Goal: Complete application form: Complete application form

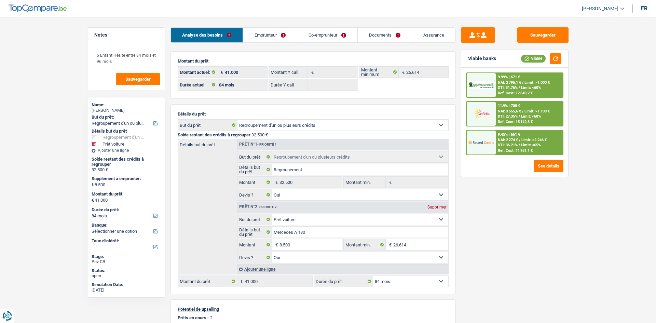
select select "refinancing"
select select "car"
select select "84"
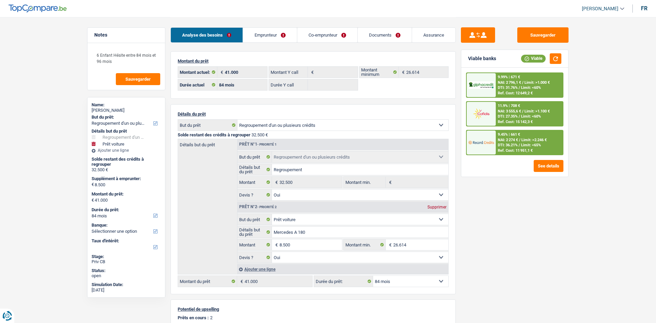
select select "refinancing"
select select "yes"
select select "car"
select select "yes"
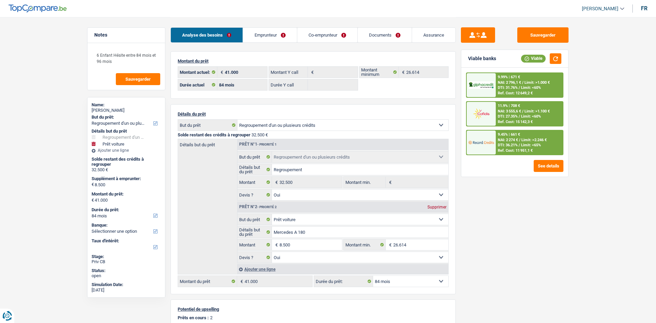
select select "84"
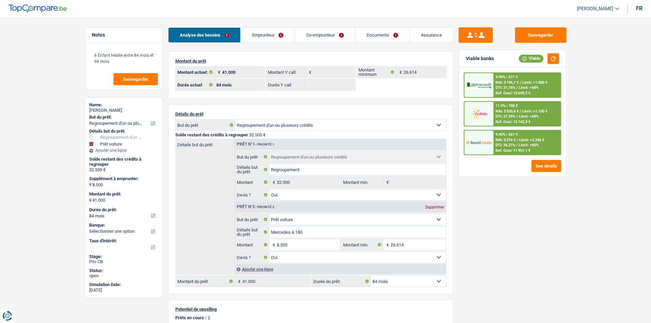
click at [390, 32] on link "Documents" at bounding box center [382, 35] width 54 height 15
select select "refinancing"
select select "car"
select select "84"
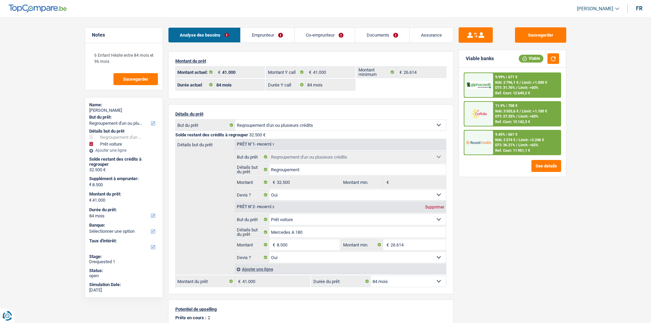
select select "84"
select select "refinancing"
select select "yes"
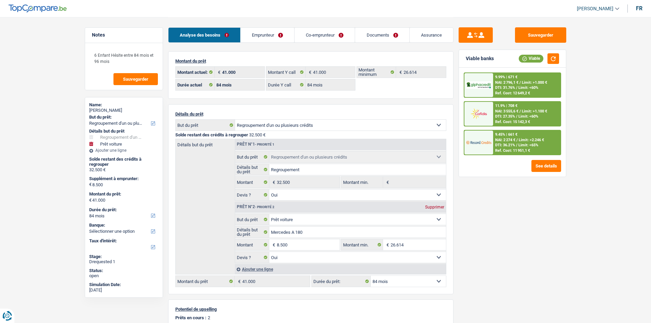
select select "car"
select select "yes"
select select "84"
select select "32"
click at [330, 35] on link "Co-emprunteur" at bounding box center [325, 35] width 60 height 15
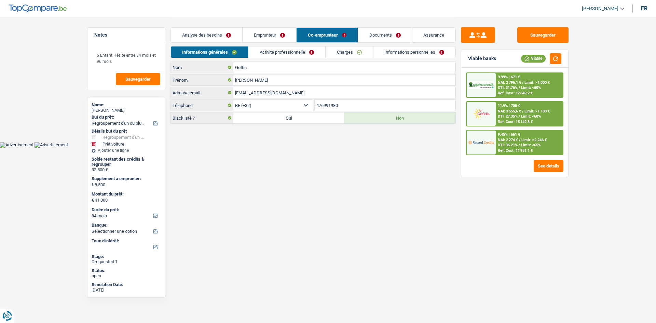
click at [236, 37] on link "Analyse des besoins" at bounding box center [206, 35] width 71 height 15
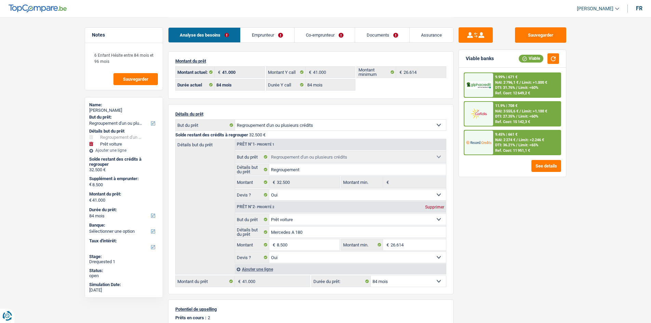
click at [537, 226] on div "Sauvegarder Viable banks Viable 9.99% | 671 € NAI: 2 796,1 € / Limit: >1.000 € …" at bounding box center [513, 169] width 118 height 285
click at [300, 243] on input "8.500" at bounding box center [308, 244] width 63 height 11
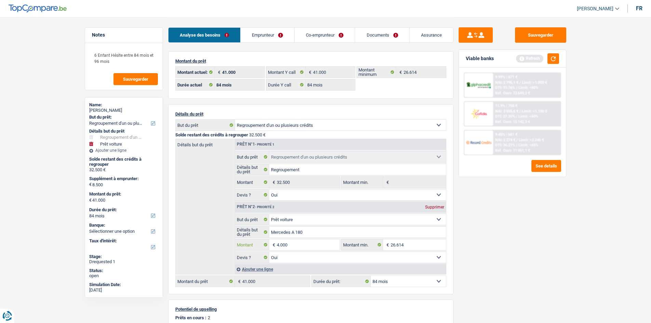
type input "4.000"
type input "36.500"
select select "120"
type input "36.500"
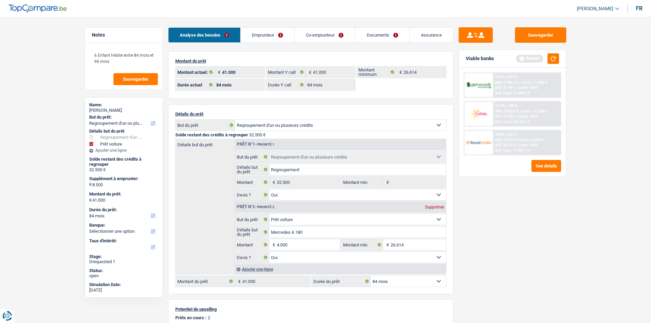
select select "120"
type input "36.500"
select select "120"
click at [491, 239] on div "Sauvegarder Viable banks Refresh 9.99% | 671 € NAI: 2 796,1 € / Limit: >1.000 €…" at bounding box center [513, 169] width 118 height 285
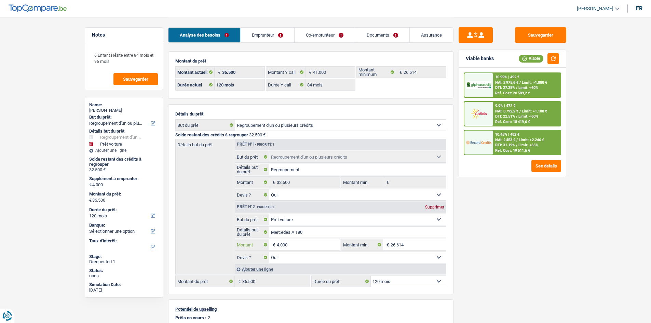
click at [320, 243] on input "4.000" at bounding box center [308, 244] width 63 height 11
click at [413, 242] on input "26.614" at bounding box center [418, 244] width 55 height 11
paste input "4.000"
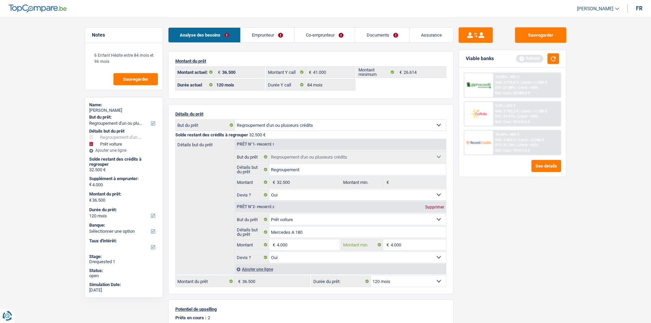
type input "4.000"
click at [467, 240] on div "Sauvegarder Viable banks Refresh 10.99% | 492 € NAI: 2 975,6 € / Limit: >1.000 …" at bounding box center [513, 169] width 118 height 285
click at [270, 27] on li "Emprunteur" at bounding box center [267, 34] width 54 height 15
click at [276, 35] on link "Emprunteur" at bounding box center [268, 35] width 54 height 15
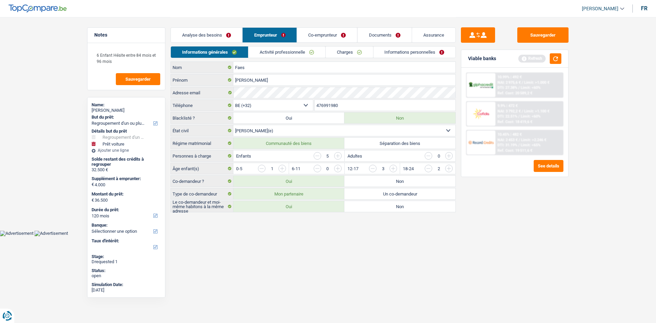
click at [358, 56] on link "Charges" at bounding box center [350, 51] width 48 height 11
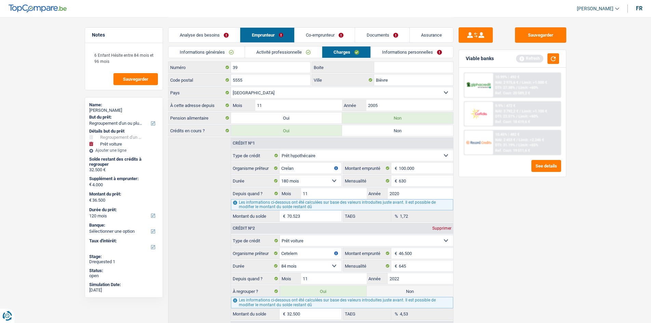
scroll to position [57, 0]
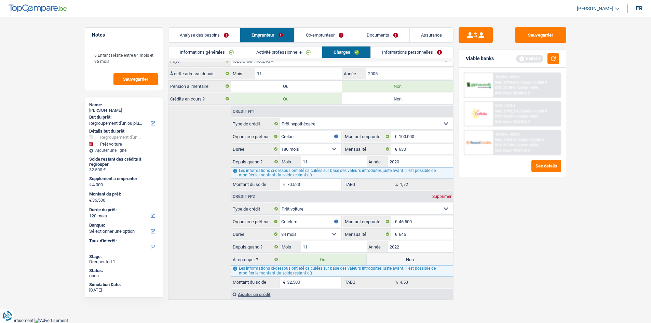
click at [326, 282] on input "32.500" at bounding box center [314, 282] width 54 height 11
type input "4.002"
select select "36"
type input "2"
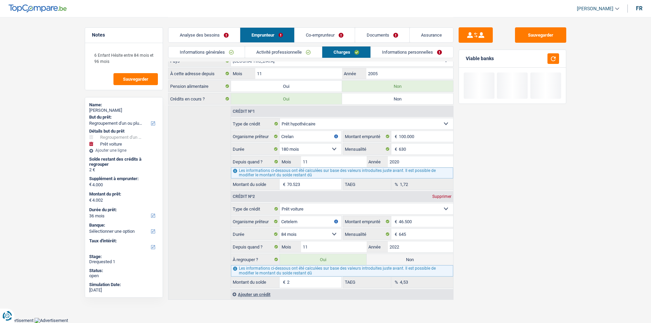
type input "4.029"
type input "29"
type input "4.295"
type input "295"
type input "6.950"
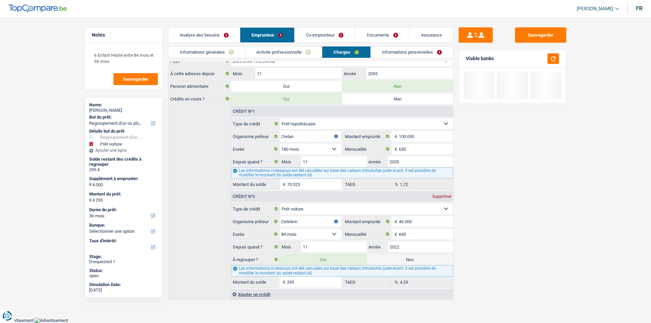
type input "2.950"
type input "33.500"
type input "29.500"
select select "120"
click at [497, 239] on div "Sauvegarder Viable banks" at bounding box center [513, 169] width 118 height 285
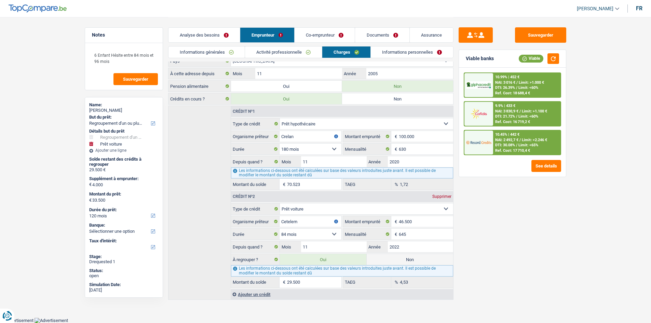
click at [327, 282] on input "29.500" at bounding box center [314, 282] width 54 height 11
type input "2.950"
type input "6.950"
select select "42"
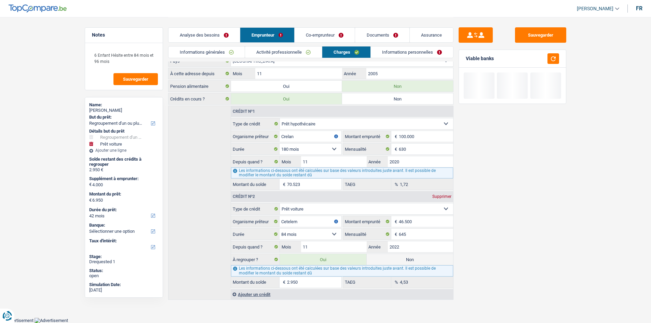
type input "4.295"
select select "36"
type input "295"
type input "4.029"
type input "29"
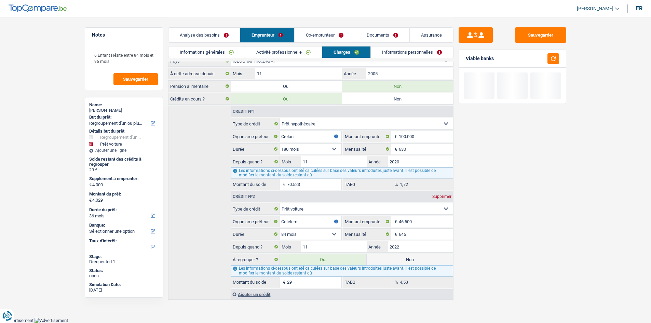
type input "4.002"
type input "2"
type input "45.000"
select select "144"
type input "4.003"
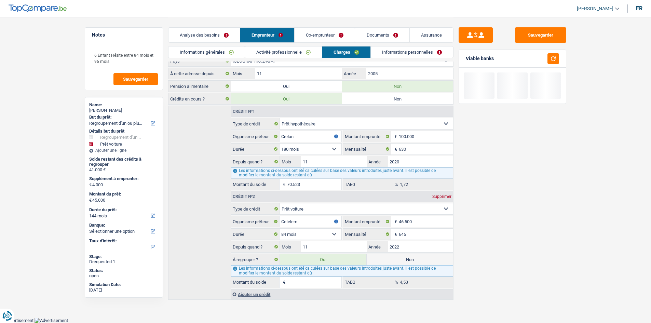
select select "36"
type input "3"
type input "4.030"
type input "30"
type input "4.300"
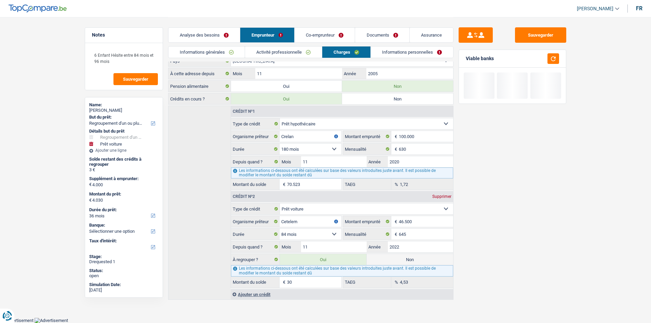
type input "300"
type input "7.000"
type input "3.000"
select select "42"
type input "30.000"
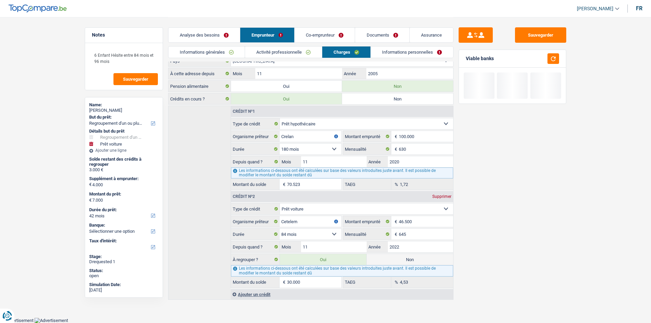
type input "34.000"
select select "120"
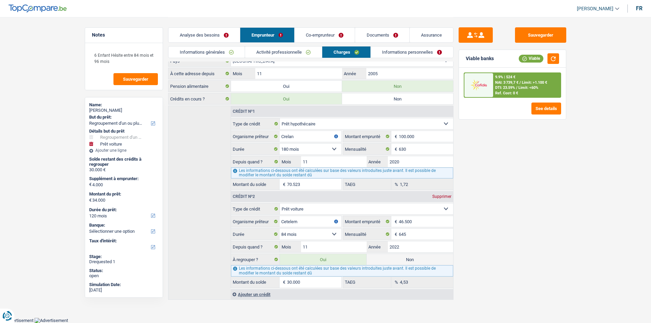
type input "30.000"
click at [522, 205] on div "Sauvegarder Viable banks Viable 9.9% | 524 € NAI: 3 739,7 € / Limit: >1.100 € D…" at bounding box center [513, 169] width 118 height 285
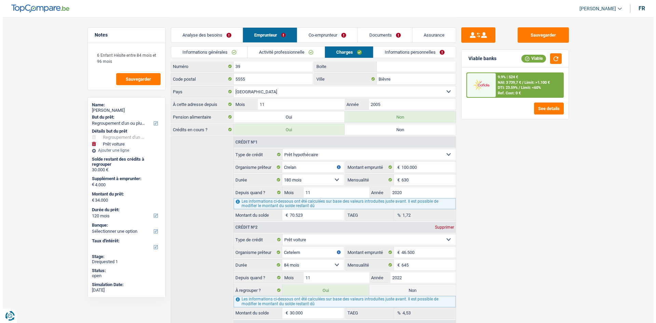
scroll to position [0, 0]
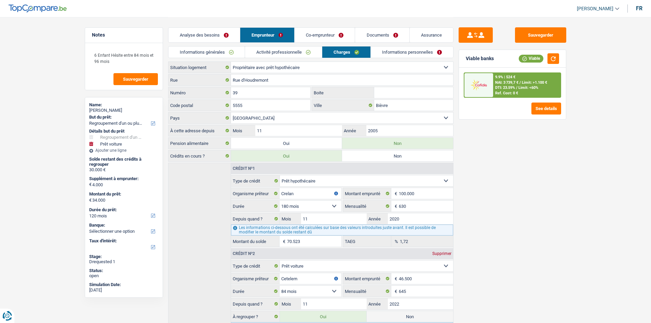
click at [216, 36] on link "Analyse des besoins" at bounding box center [204, 35] width 71 height 15
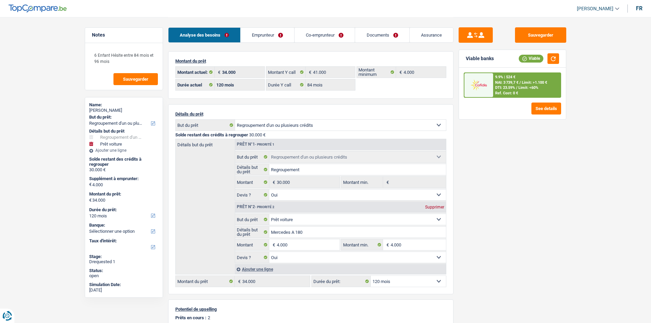
click at [246, 40] on link "Emprunteur" at bounding box center [268, 35] width 54 height 15
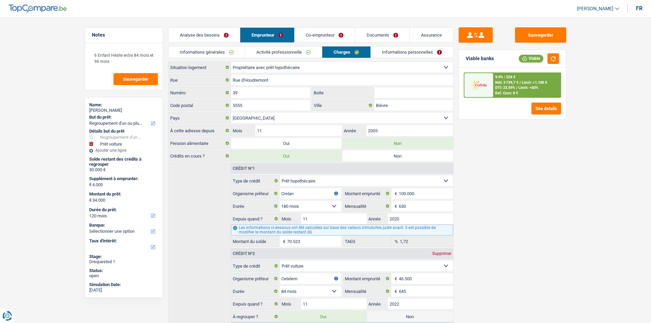
click at [216, 54] on link "Informations générales" at bounding box center [207, 51] width 77 height 11
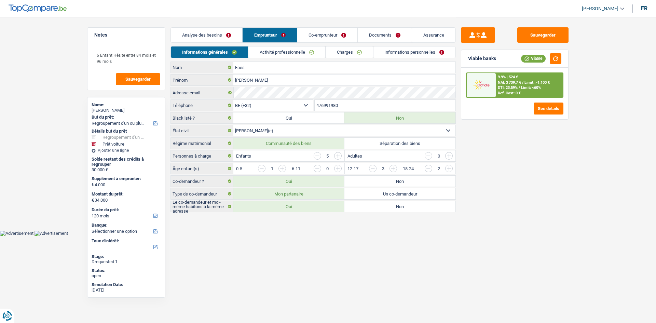
click at [395, 29] on link "Documents" at bounding box center [385, 35] width 54 height 15
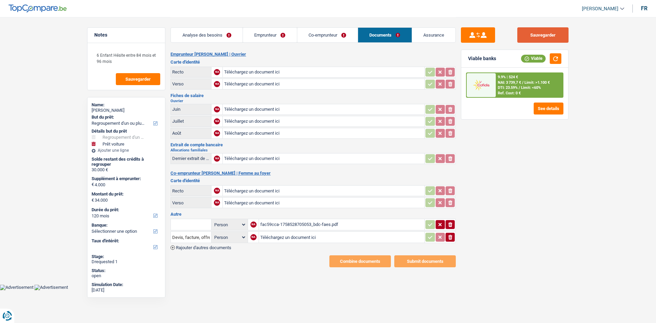
click at [546, 37] on button "Sauvegarder" at bounding box center [543, 34] width 51 height 15
click at [512, 164] on div "Sauvegarder Viable banks Viable 9.9% | 524 € NAI: 3 739,7 € / Limit: >1.100 € D…" at bounding box center [515, 169] width 118 height 285
click at [267, 39] on link "Emprunteur" at bounding box center [270, 35] width 54 height 15
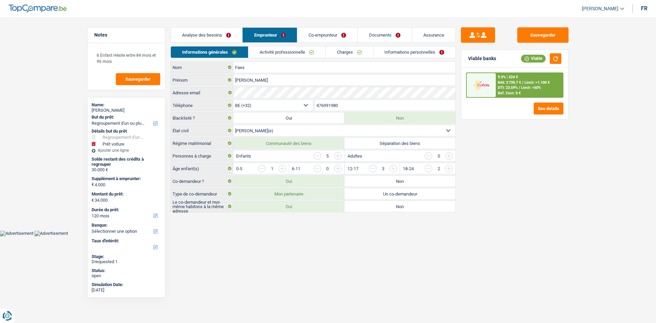
click at [379, 34] on link "Documents" at bounding box center [385, 35] width 54 height 15
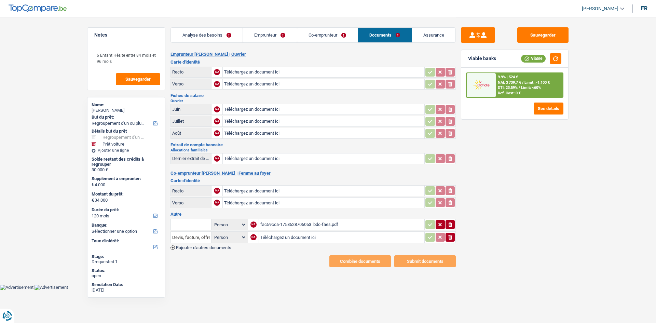
click at [560, 189] on div "Sauvegarder Viable banks Viable 9.9% | 524 € NAI: 3 739,7 € / Limit: >1.100 € D…" at bounding box center [515, 169] width 118 height 285
click at [531, 36] on button "Sauvegarder" at bounding box center [543, 34] width 51 height 15
click at [267, 36] on link "Emprunteur" at bounding box center [270, 35] width 54 height 15
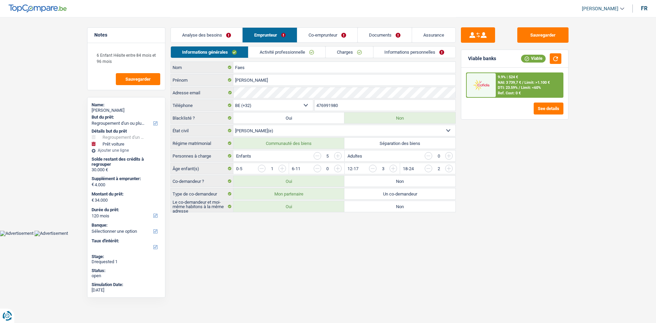
click at [280, 53] on link "Activité professionnelle" at bounding box center [287, 51] width 77 height 11
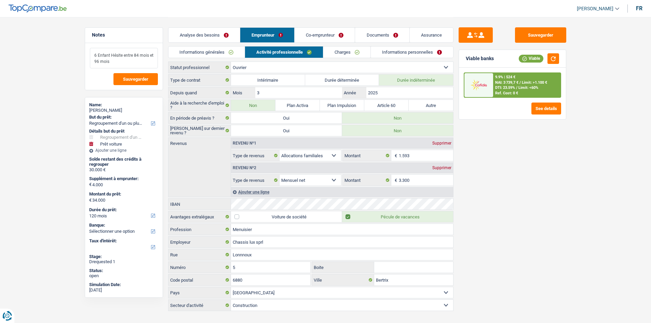
click at [141, 59] on textarea "6 Enfant Hésite entre 84 mois et 96 mois" at bounding box center [124, 58] width 68 height 21
click at [338, 51] on link "Charges" at bounding box center [347, 51] width 48 height 11
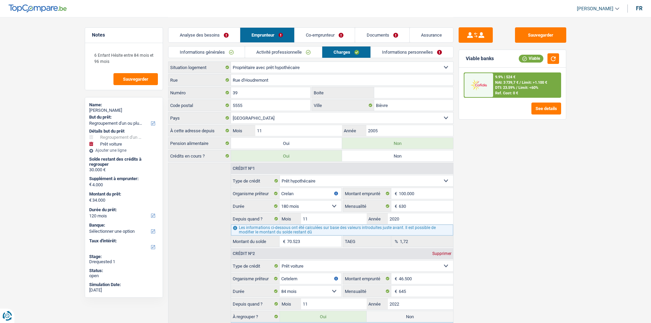
click at [387, 52] on link "Informations personnelles" at bounding box center [412, 51] width 82 height 11
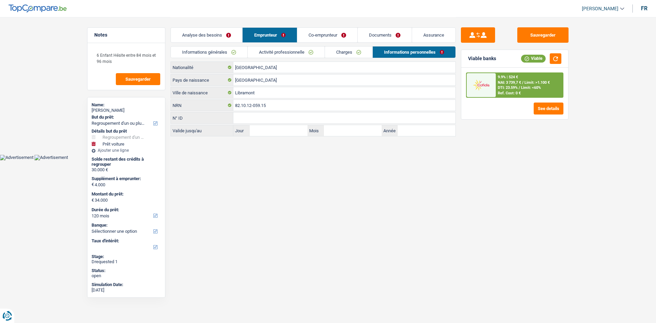
click at [227, 53] on link "Informations générales" at bounding box center [209, 51] width 77 height 11
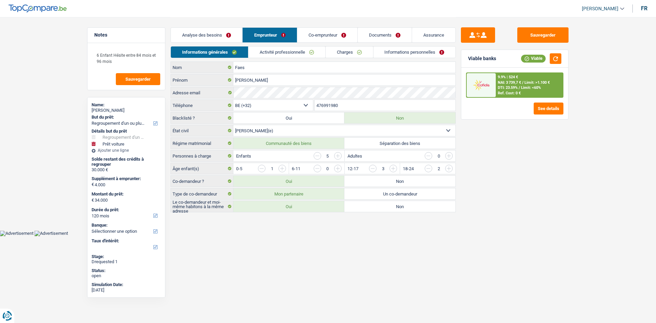
click at [361, 53] on link "Charges" at bounding box center [350, 51] width 48 height 11
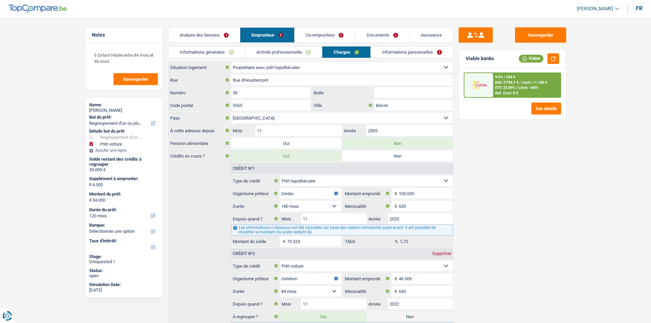
click at [216, 35] on link "Analyse des besoins" at bounding box center [204, 35] width 71 height 15
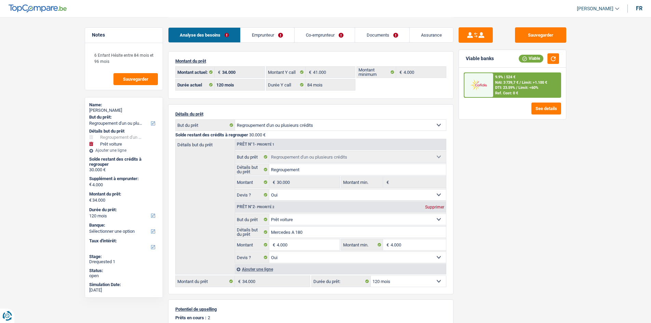
click at [426, 280] on select "12 mois 18 mois 24 mois 30 mois 36 mois 42 mois 48 mois 60 mois 72 mois 84 mois…" at bounding box center [408, 281] width 75 height 11
select select "84"
click at [371, 276] on select "12 mois 18 mois 24 mois 30 mois 36 mois 42 mois 48 mois 60 mois 72 mois 84 mois…" at bounding box center [408, 281] width 75 height 11
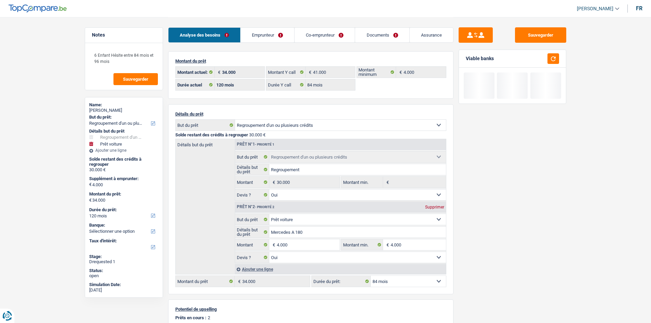
select select "84"
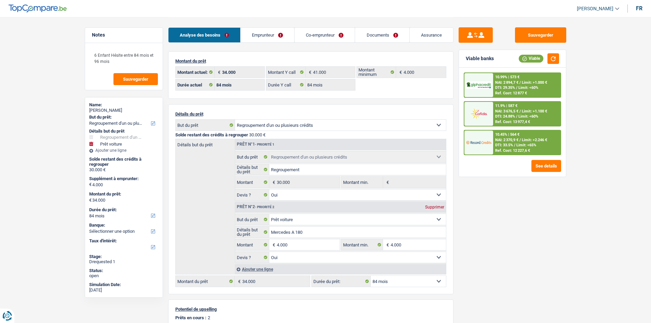
click at [529, 139] on span "Limit: >2.246 €" at bounding box center [534, 140] width 25 height 4
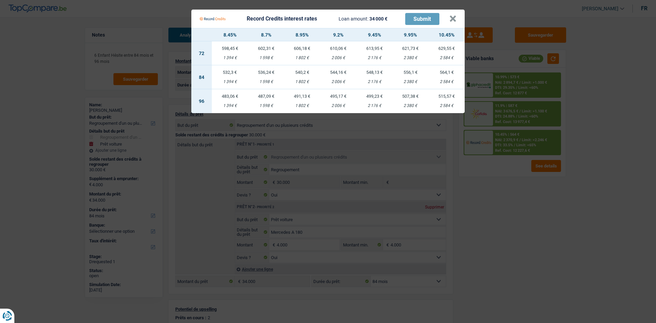
click at [520, 144] on Credits "Record Credits interest rates Loan amount: 34 000 € Submit × 8.45% 8.7% 8.95% 9…" at bounding box center [328, 161] width 656 height 323
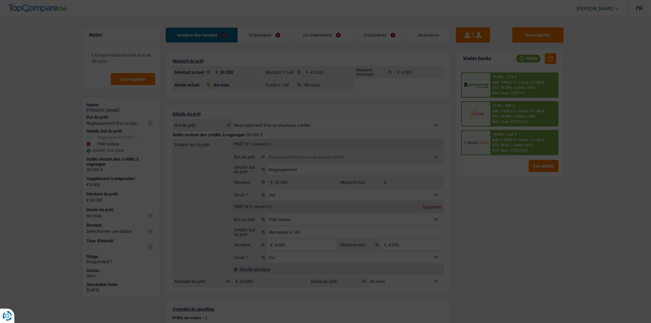
click at [515, 118] on span "/" at bounding box center [514, 116] width 1 height 4
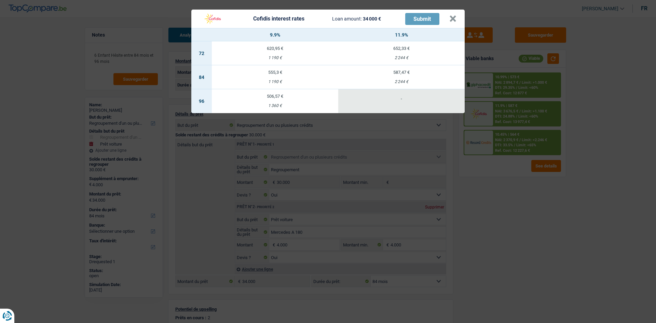
click at [511, 198] on div "Cofidis interest rates Loan amount: 34 000 € Submit × 9.9% 11.9% 72 620,95 € 1 …" at bounding box center [328, 161] width 656 height 323
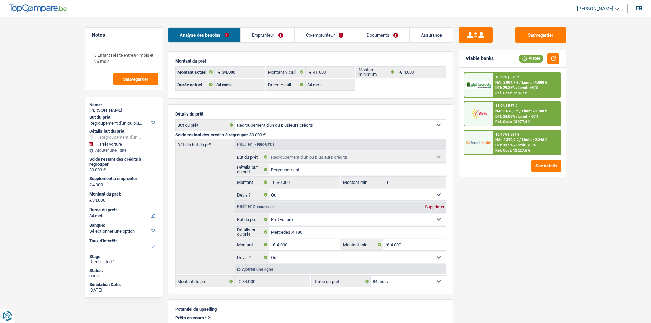
click at [404, 283] on select "12 mois 18 mois 24 mois 30 mois 36 mois 42 mois 48 mois 60 mois 72 mois 84 mois…" at bounding box center [408, 281] width 75 height 11
select select "72"
click at [371, 276] on select "12 mois 18 mois 24 mois 30 mois 36 mois 42 mois 48 mois 60 mois 72 mois 84 mois…" at bounding box center [408, 281] width 75 height 11
select select "72"
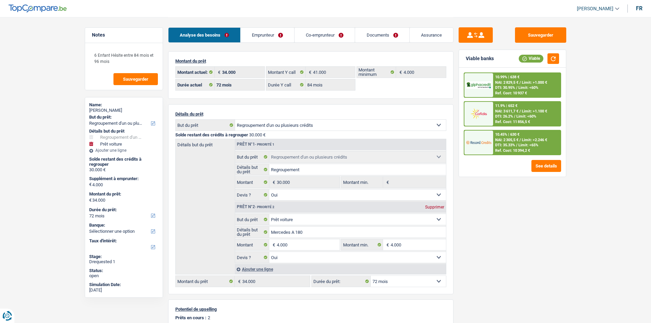
click at [519, 116] on span "Limit: <60%" at bounding box center [527, 116] width 20 height 4
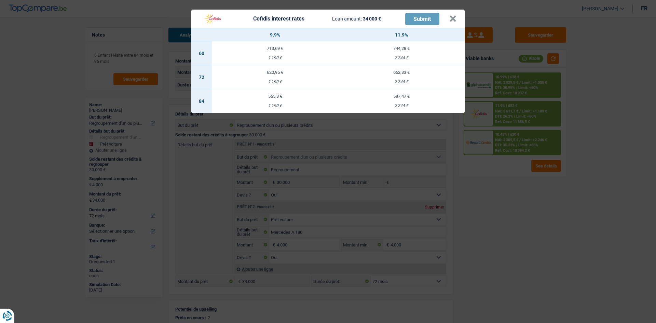
click at [504, 204] on div "Cofidis interest rates Loan amount: 34 000 € Submit × 9.9% 11.9% 60 713,69 € 1 …" at bounding box center [328, 161] width 656 height 323
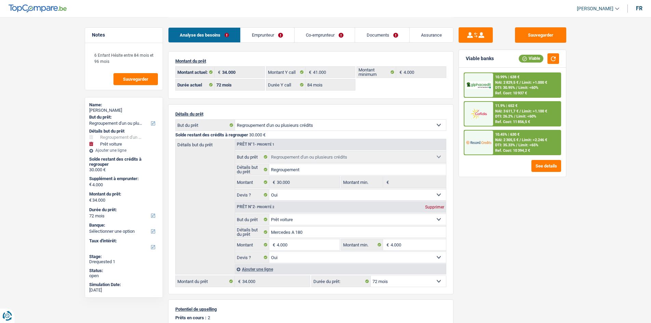
click at [517, 139] on span "NAI: 2 305,5 €" at bounding box center [506, 140] width 23 height 4
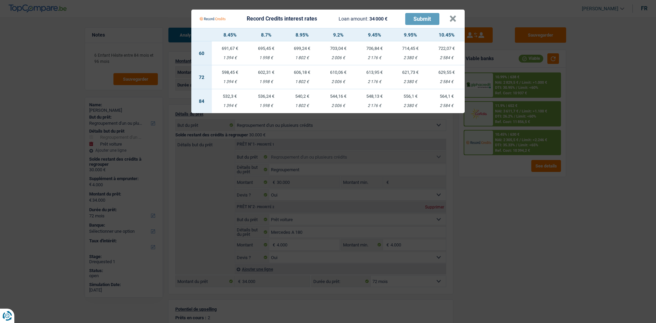
click at [503, 202] on Credits "Record Credits interest rates Loan amount: 34 000 € Submit × 8.45% 8.7% 8.95% 9…" at bounding box center [328, 161] width 656 height 323
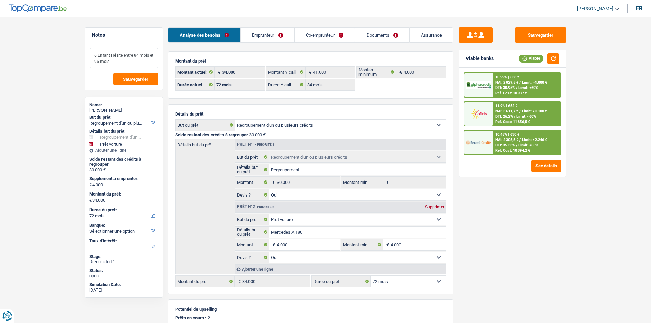
drag, startPoint x: 139, startPoint y: 61, endPoint x: 124, endPoint y: 56, distance: 15.6
click at [124, 56] on textarea "6 Enfant Hésite entre 84 mois et 96 mois" at bounding box center [124, 58] width 68 height 21
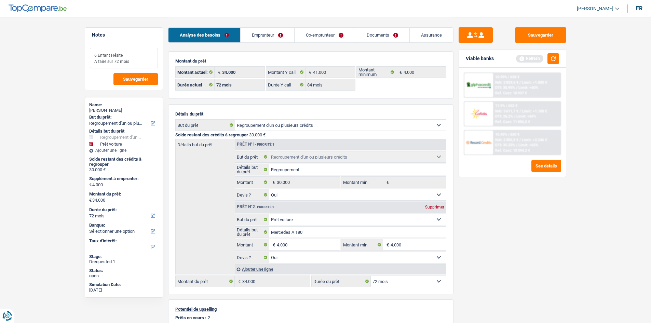
type textarea "6 Enfant Hésite A faire sur 72 mois"
click at [551, 59] on button "button" at bounding box center [554, 58] width 12 height 11
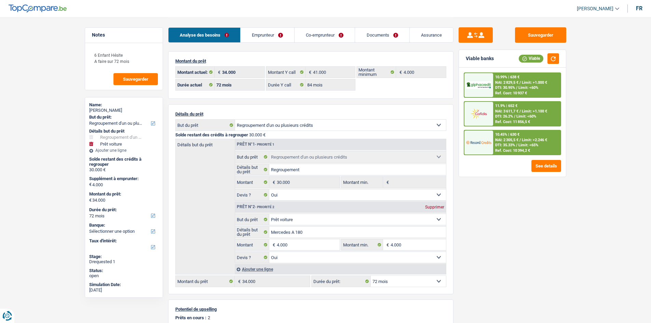
click at [276, 35] on link "Emprunteur" at bounding box center [268, 35] width 54 height 15
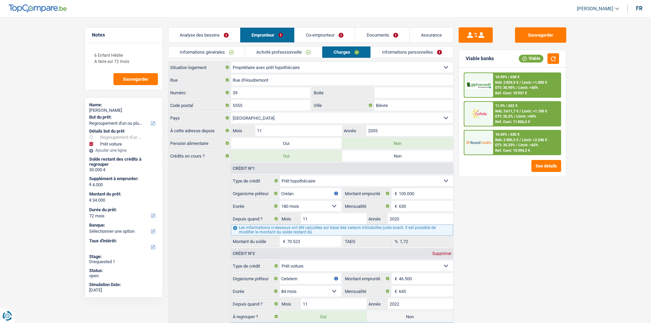
click at [333, 36] on link "Co-emprunteur" at bounding box center [325, 35] width 60 height 15
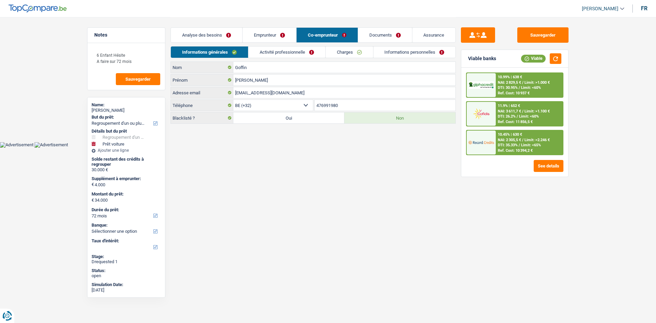
click at [352, 48] on link "Charges" at bounding box center [350, 51] width 48 height 11
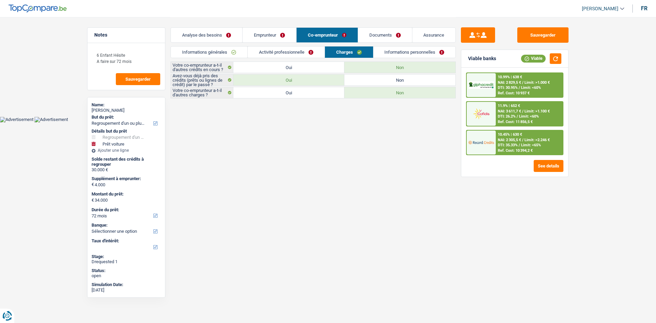
drag, startPoint x: 405, startPoint y: 55, endPoint x: 393, endPoint y: 41, distance: 18.4
click at [405, 55] on link "Informations personnelles" at bounding box center [415, 51] width 82 height 11
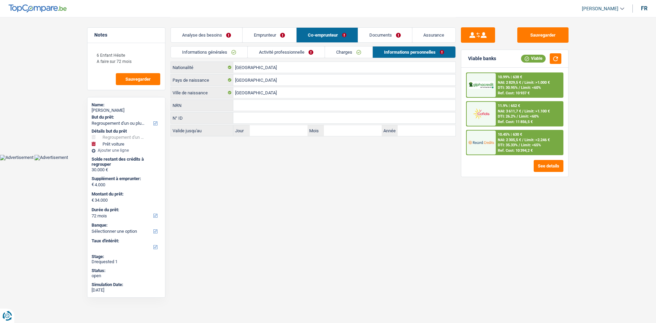
click at [392, 40] on link "Documents" at bounding box center [385, 35] width 54 height 15
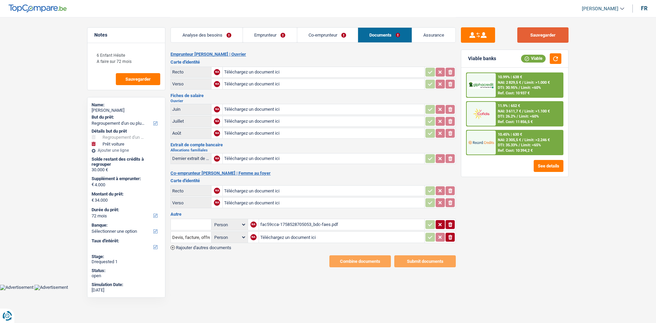
click at [530, 32] on button "Sauvegarder" at bounding box center [543, 34] width 51 height 15
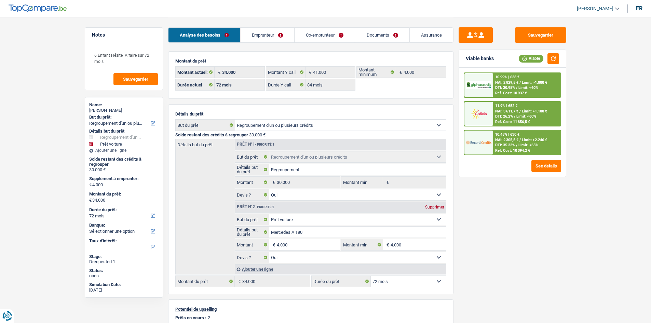
select select "refinancing"
select select "car"
select select "72"
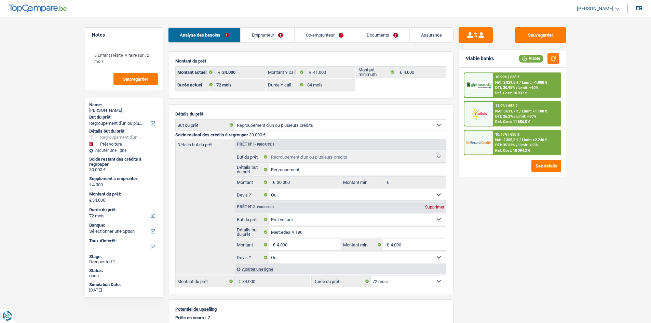
select select "84"
select select "refinancing"
select select "yes"
select select "car"
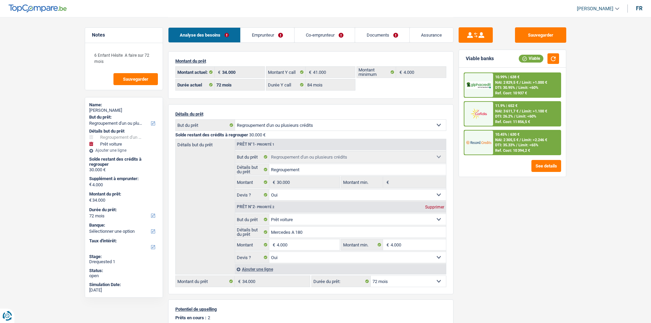
select select "yes"
select select "72"
click at [275, 35] on link "Emprunteur" at bounding box center [268, 35] width 54 height 15
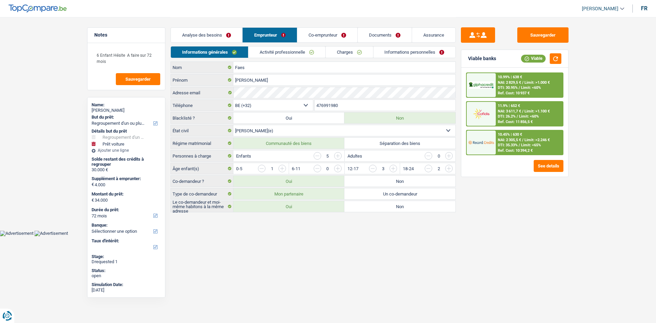
click at [380, 35] on link "Documents" at bounding box center [385, 35] width 54 height 15
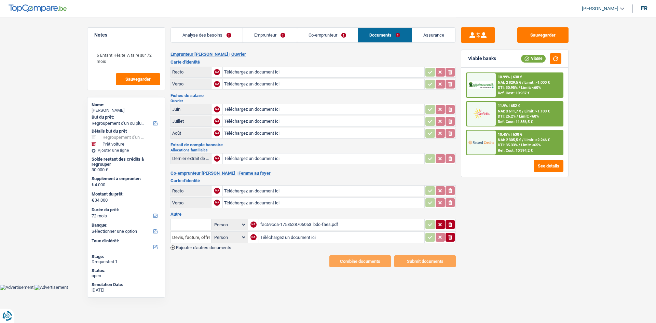
click at [219, 36] on link "Analyse des besoins" at bounding box center [207, 35] width 72 height 15
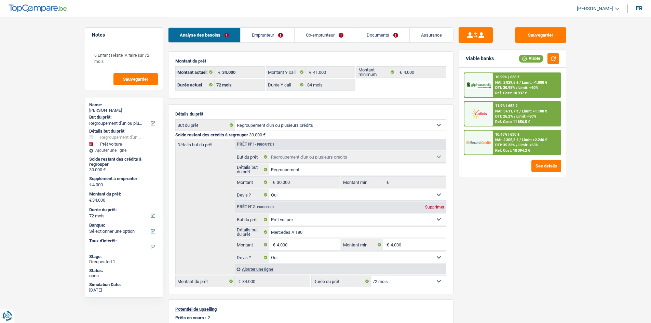
select select "refinancing"
select select "car"
select select "72"
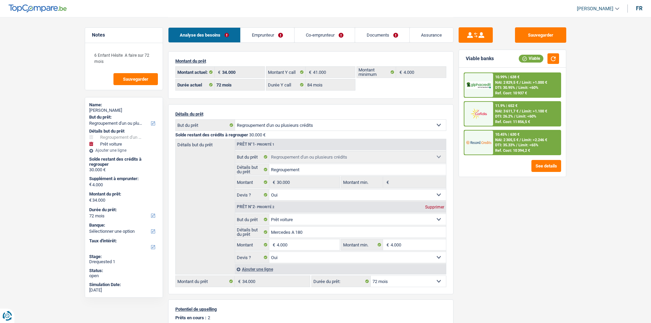
select select "84"
select select "refinancing"
select select "yes"
select select "car"
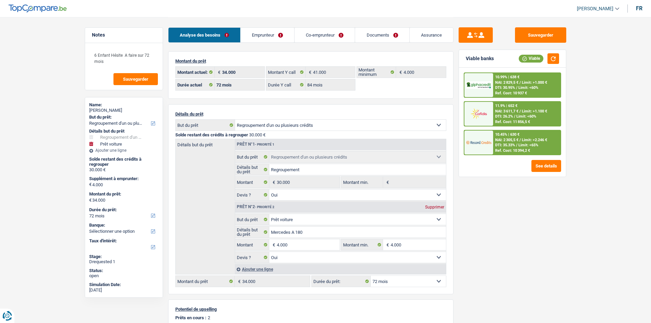
select select "yes"
select select "72"
click at [385, 37] on link "Documents" at bounding box center [382, 35] width 54 height 15
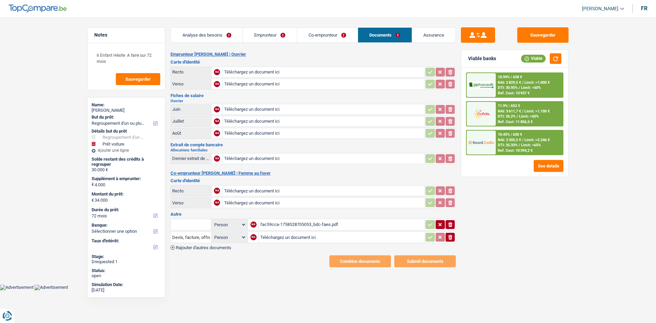
click at [256, 34] on link "Emprunteur" at bounding box center [270, 35] width 54 height 15
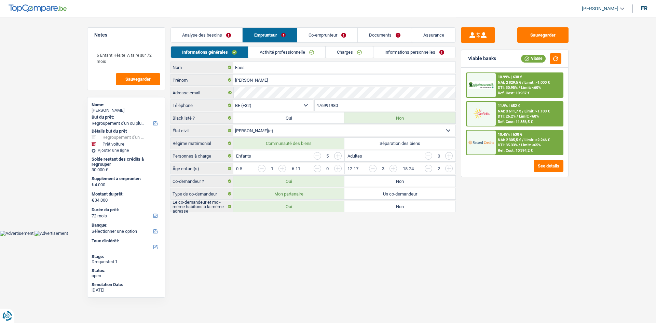
click at [234, 34] on link "Analyse des besoins" at bounding box center [206, 35] width 71 height 15
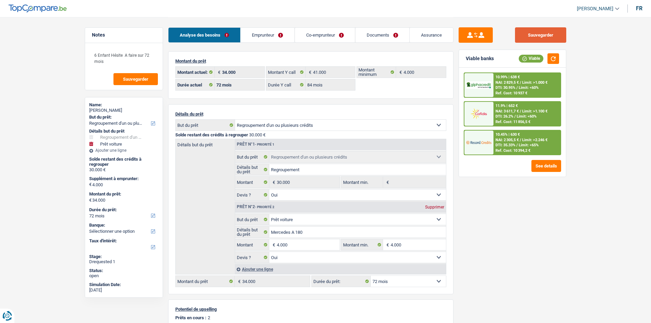
click at [548, 29] on button "Sauvegarder" at bounding box center [540, 34] width 51 height 15
click at [500, 221] on div "Sauvegarder Viable banks Viable 10.99% | 638 € NAI: 2 829,5 € / Limit: >1.000 €…" at bounding box center [513, 169] width 118 height 285
select select "refinancing"
select select "car"
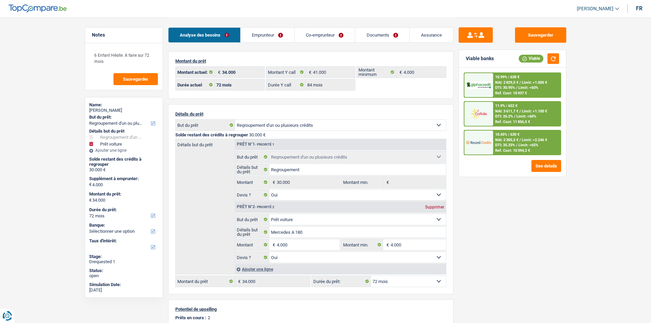
select select "72"
select select "84"
select select "refinancing"
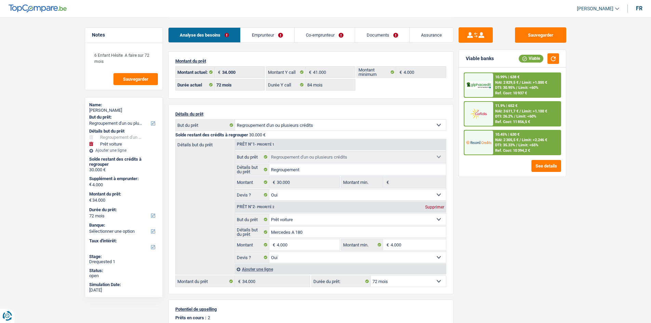
select select "yes"
select select "car"
select select "yes"
select select "72"
click at [374, 34] on link "Documents" at bounding box center [382, 35] width 54 height 15
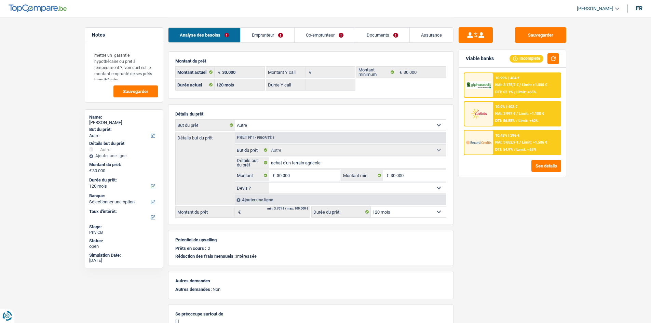
select select "other"
select select "120"
select select "other"
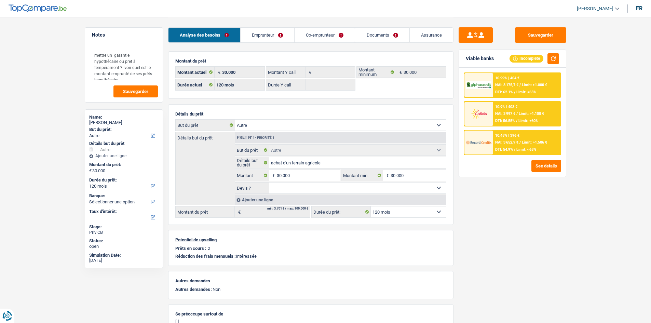
select select "other"
select select "120"
click at [531, 217] on div "Sauvegarder Viable banks Incomplete 10.99% | 404 € NAI: 3 175,7 € / Limit: >1.0…" at bounding box center [513, 169] width 118 height 285
click at [537, 85] on span "Limit: >1.000 €" at bounding box center [534, 85] width 25 height 4
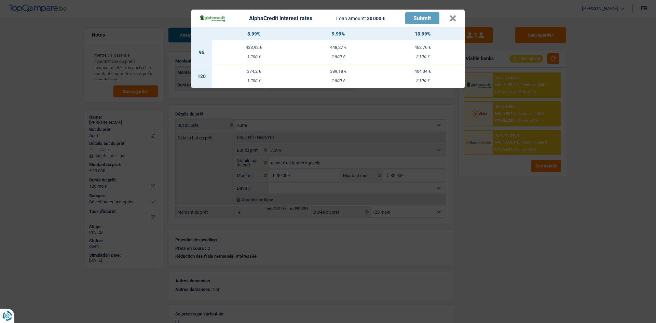
click at [463, 143] on div "AlphaCredit interest rates Loan amount: 30 000 € Submit × 8.99% 9.99% 10.99% 96…" at bounding box center [328, 161] width 656 height 323
